Goal: Task Accomplishment & Management: Use online tool/utility

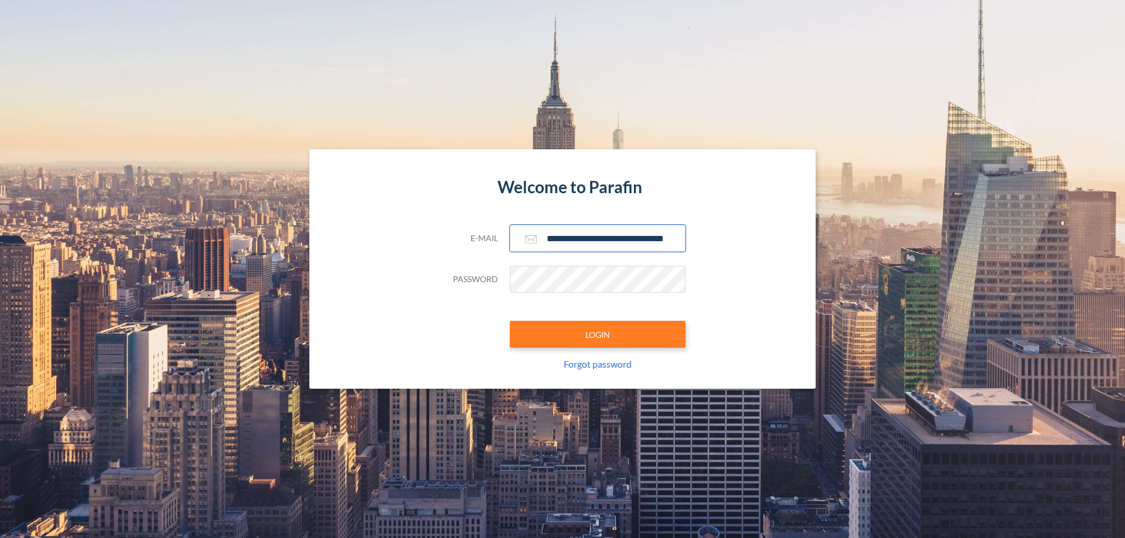
scroll to position [0, 19]
type input "**********"
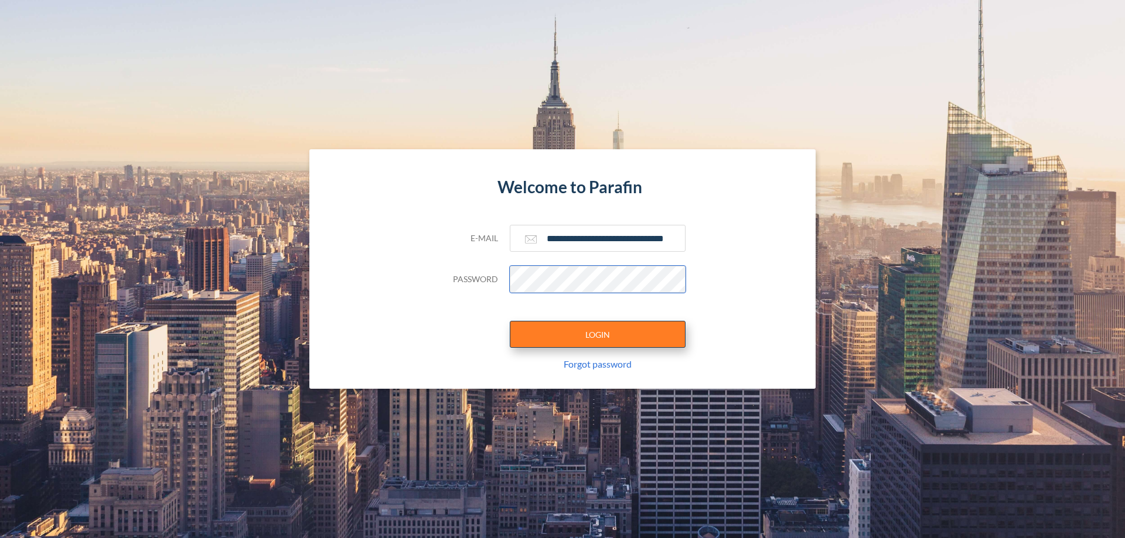
scroll to position [0, 0]
click at [598, 335] on button "LOGIN" at bounding box center [598, 334] width 176 height 27
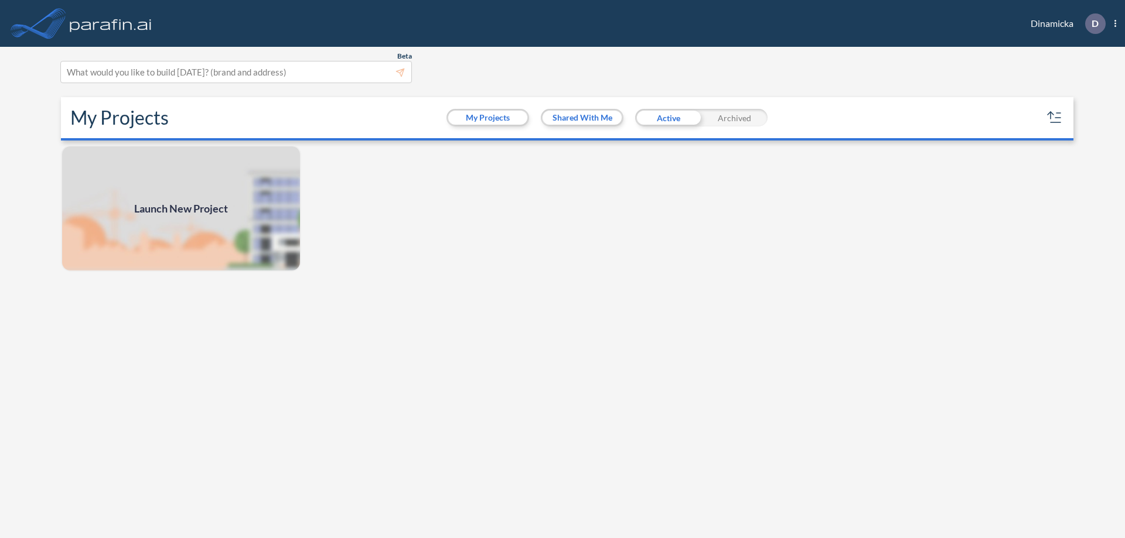
scroll to position [3, 0]
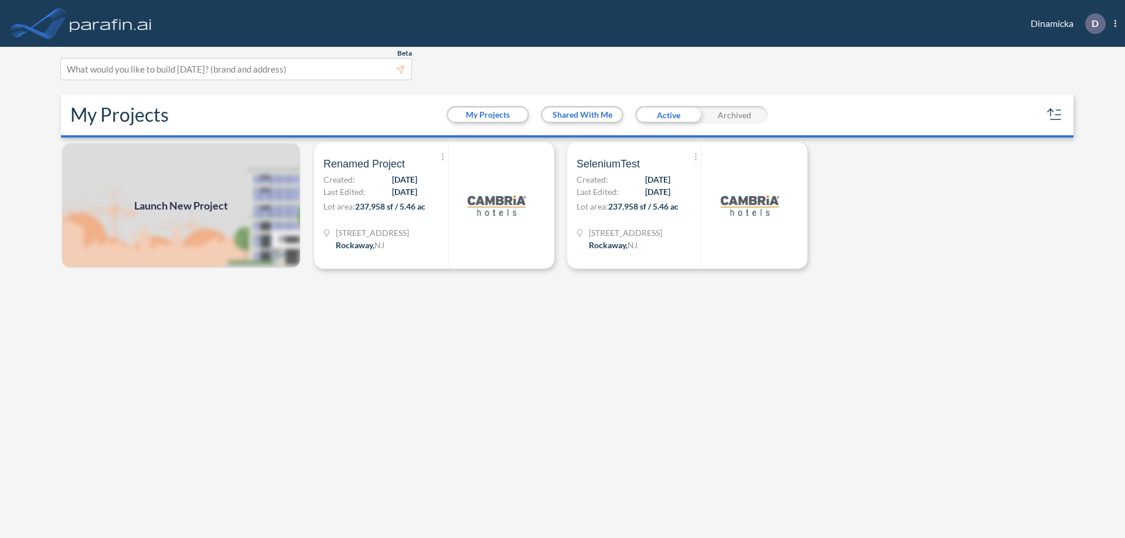
click at [181, 206] on span "Launch New Project" at bounding box center [181, 206] width 94 height 16
